Goal: Navigation & Orientation: Find specific page/section

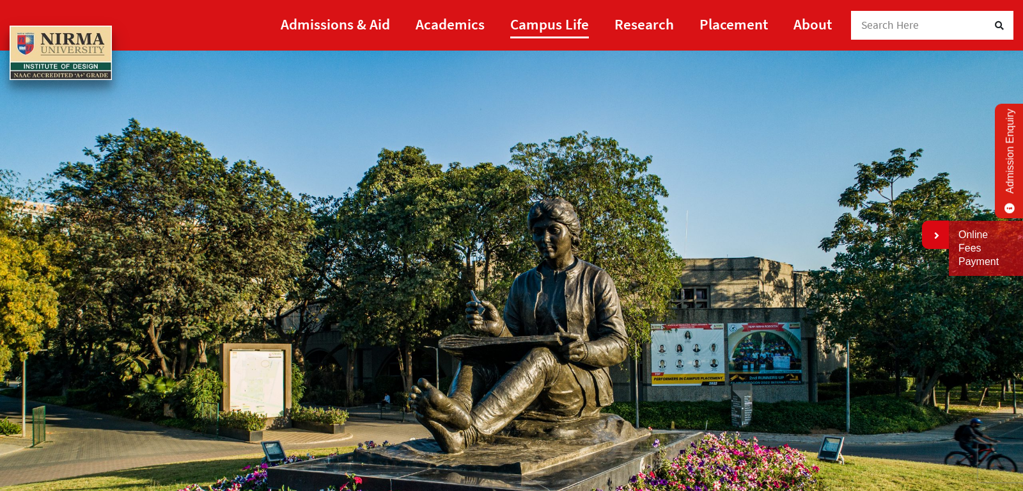
click at [547, 20] on link "Campus Life" at bounding box center [549, 24] width 79 height 29
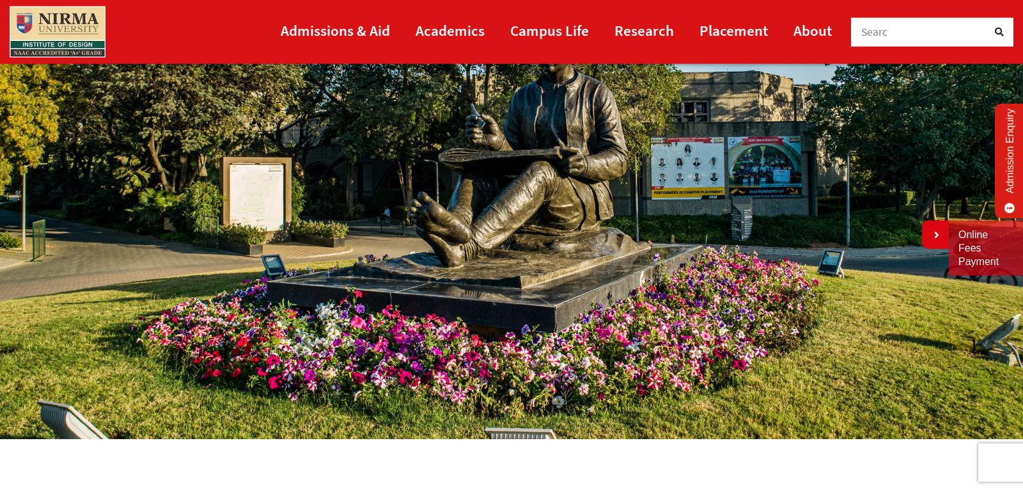
scroll to position [261, 0]
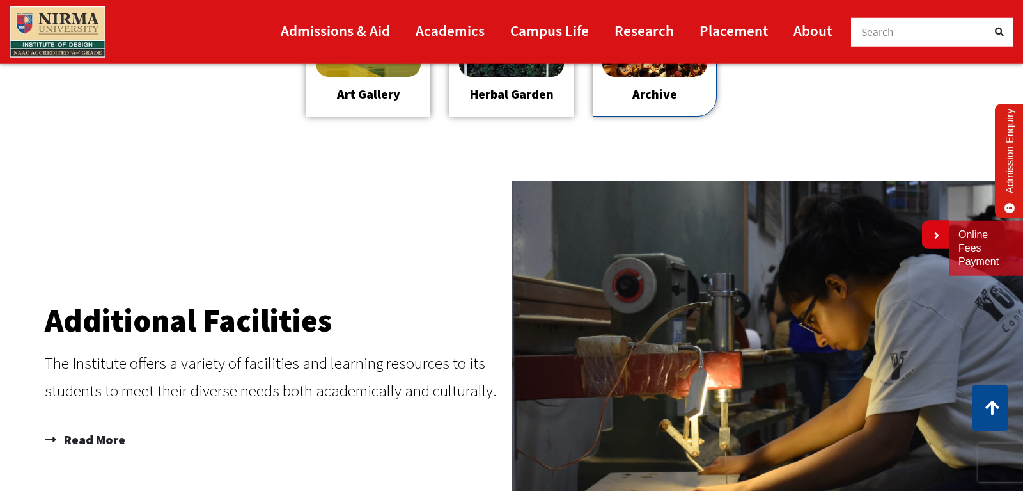
scroll to position [1761, 0]
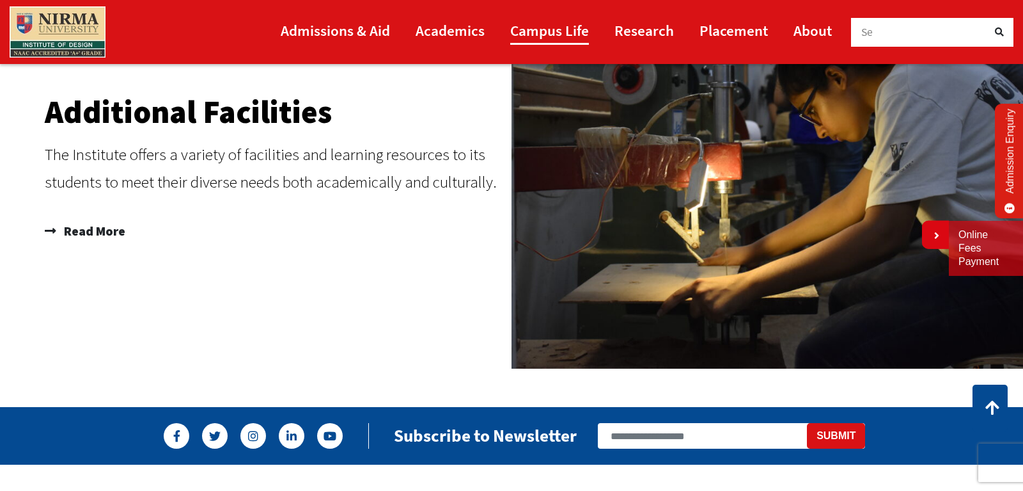
click at [550, 26] on link "Campus Life" at bounding box center [549, 30] width 79 height 29
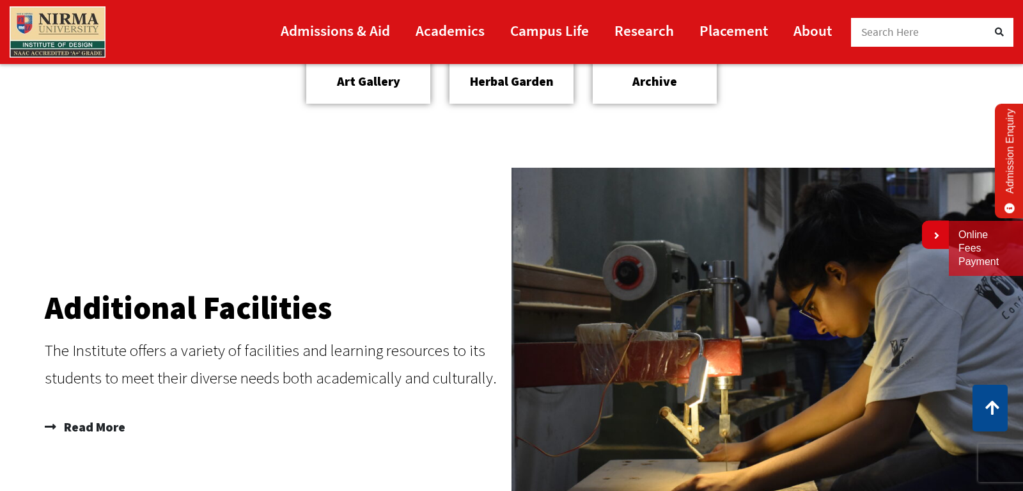
scroll to position [1957, 0]
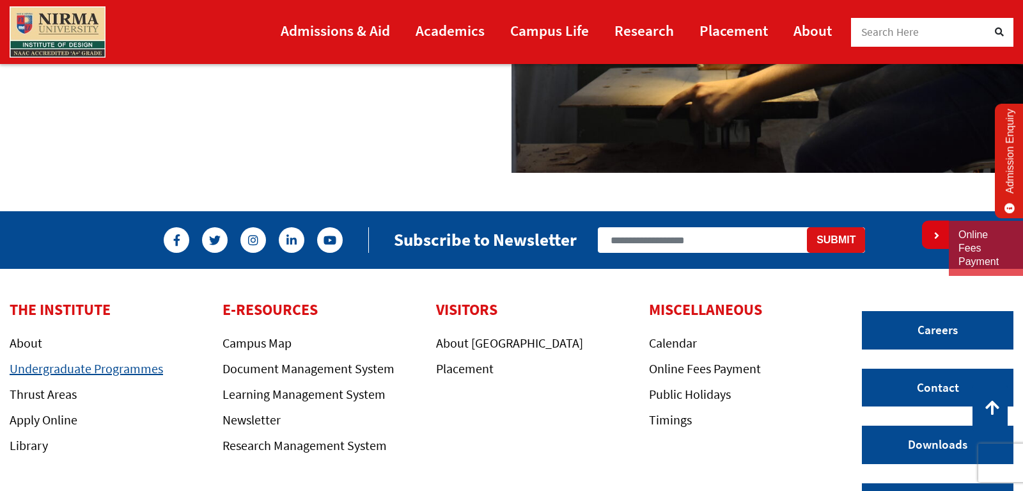
click at [43, 370] on link "Undergraduate Programmes" at bounding box center [87, 368] width 154 height 16
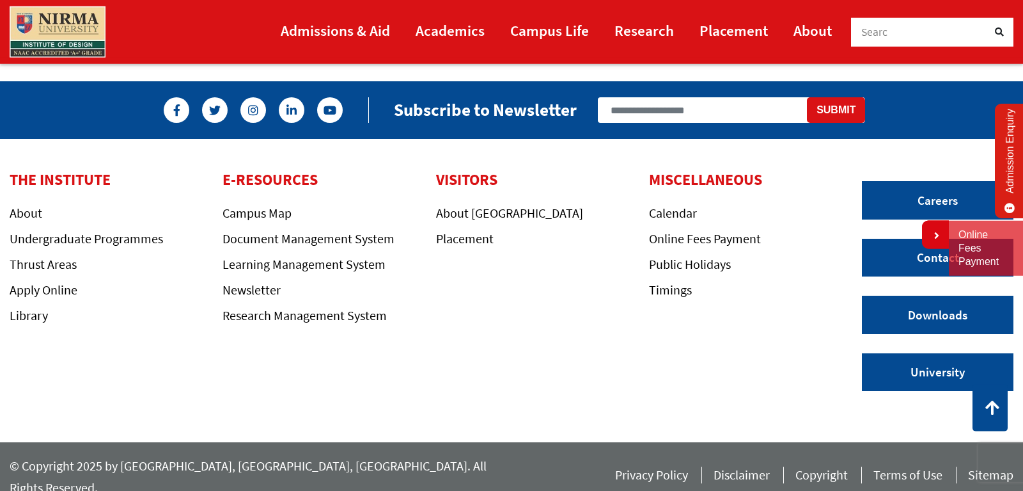
scroll to position [3472, 0]
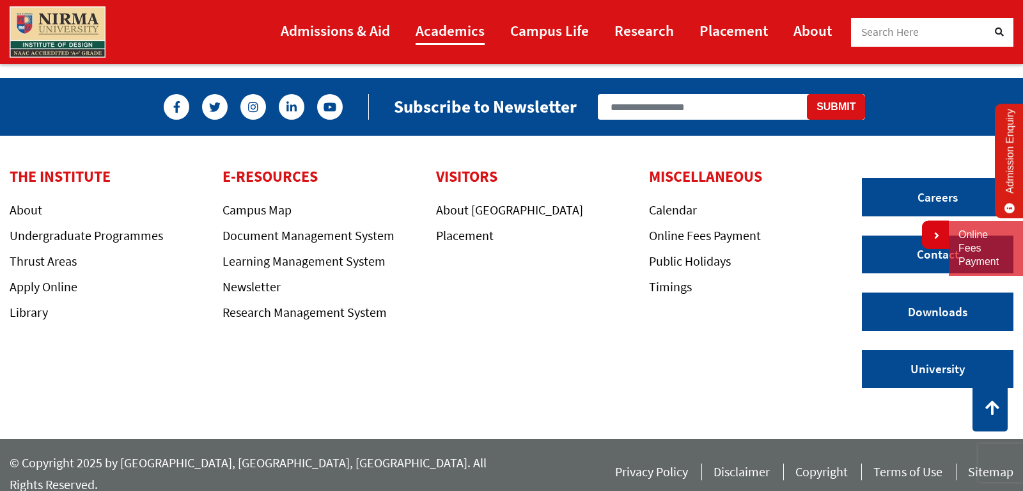
click at [441, 31] on link "Academics" at bounding box center [450, 30] width 69 height 29
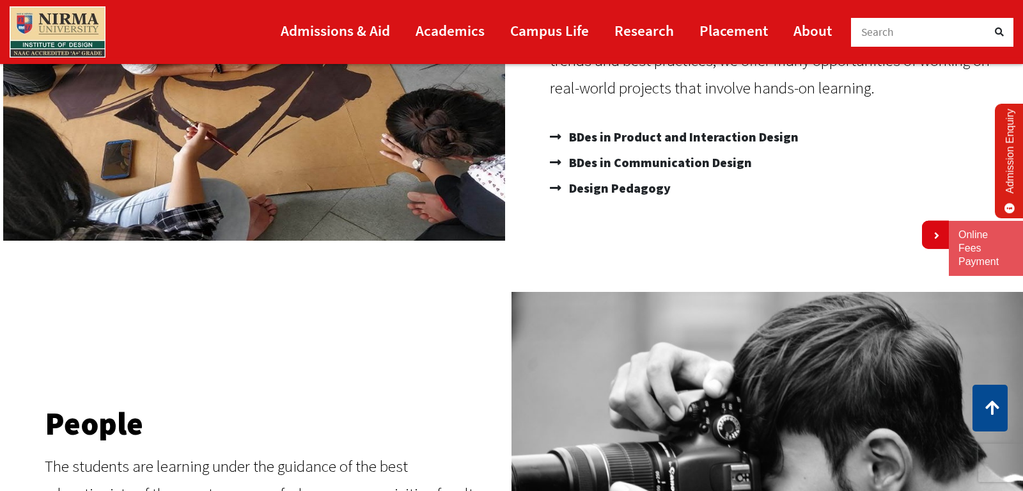
scroll to position [261, 0]
